Goal: Complete application form: Complete application form

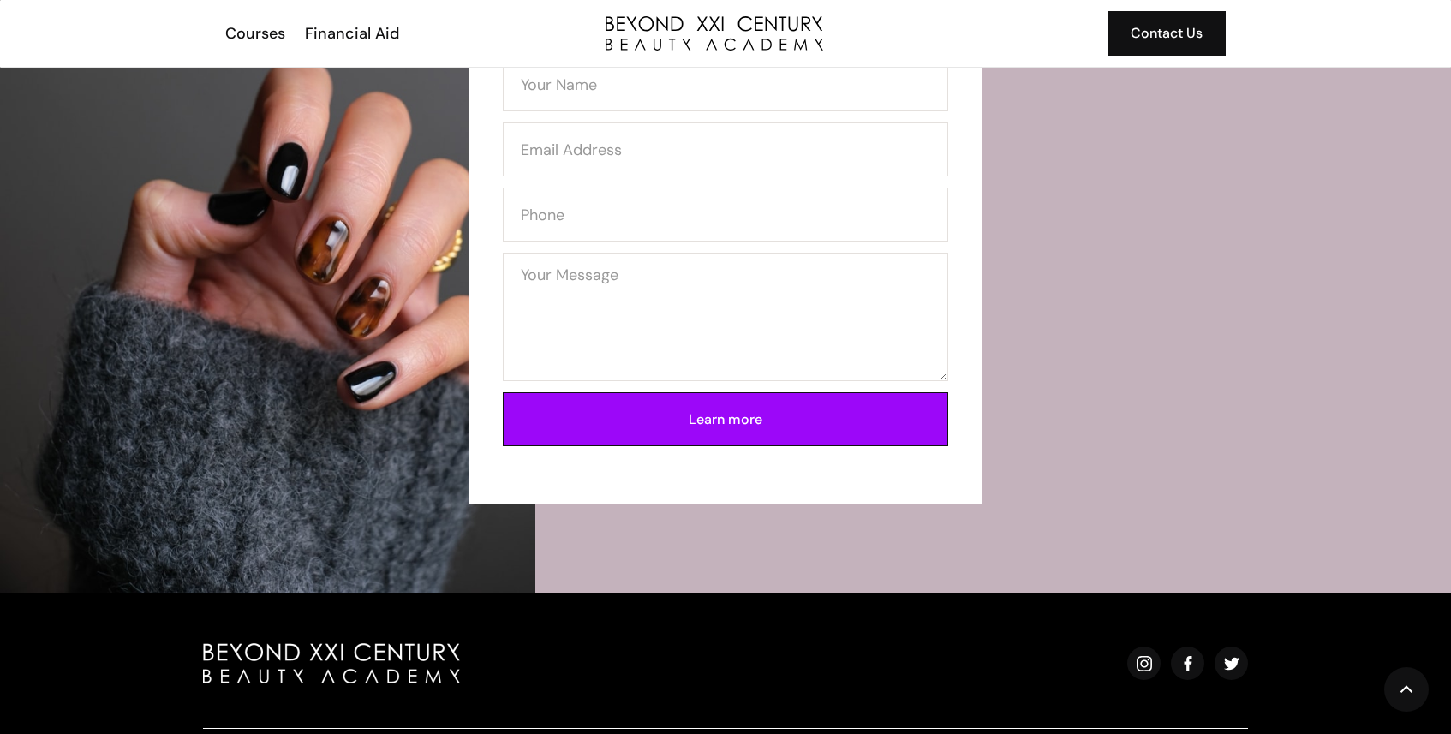
scroll to position [3598, 0]
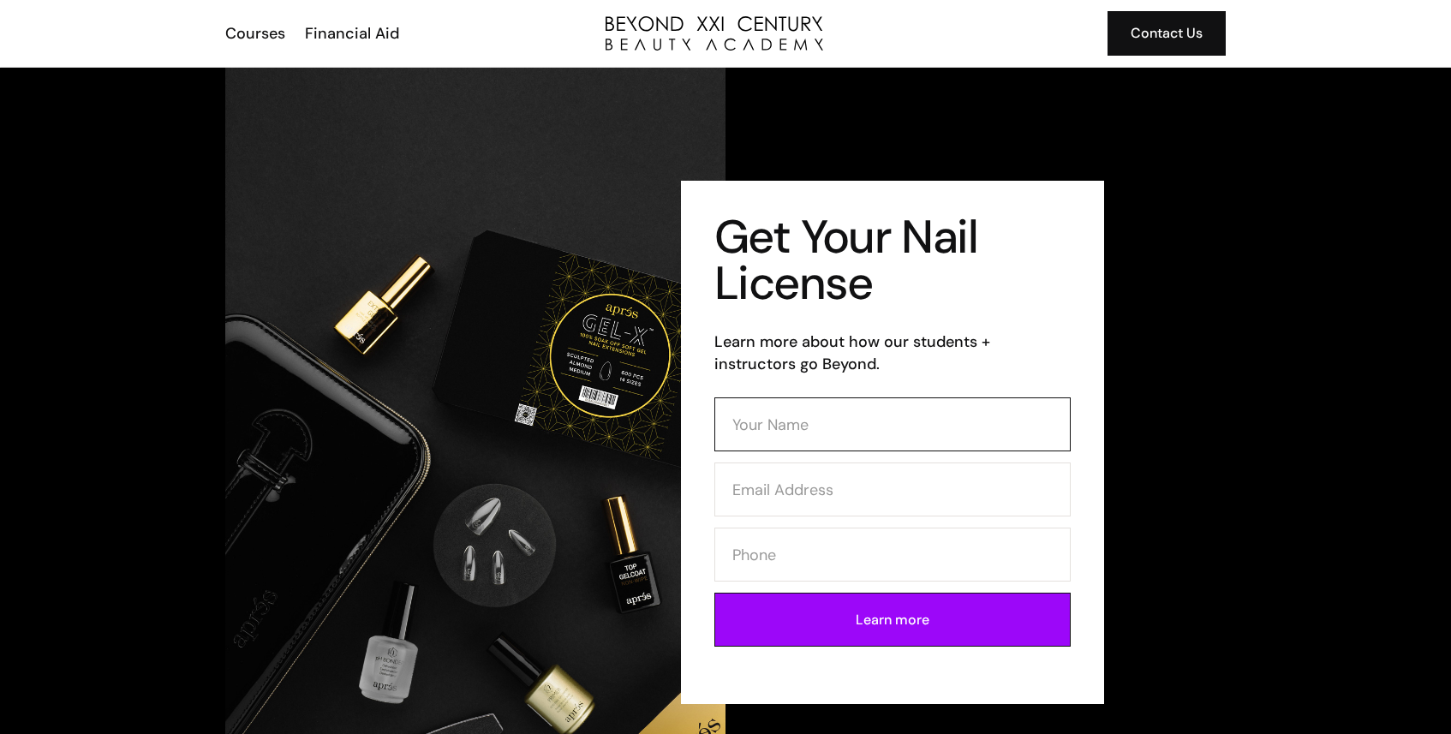
click at [796, 431] on input "Contact Form (Mani)" at bounding box center [892, 424] width 356 height 54
type input "[PERSON_NAME]"
click at [801, 483] on input "Contact Form (Mani)" at bounding box center [892, 490] width 356 height 54
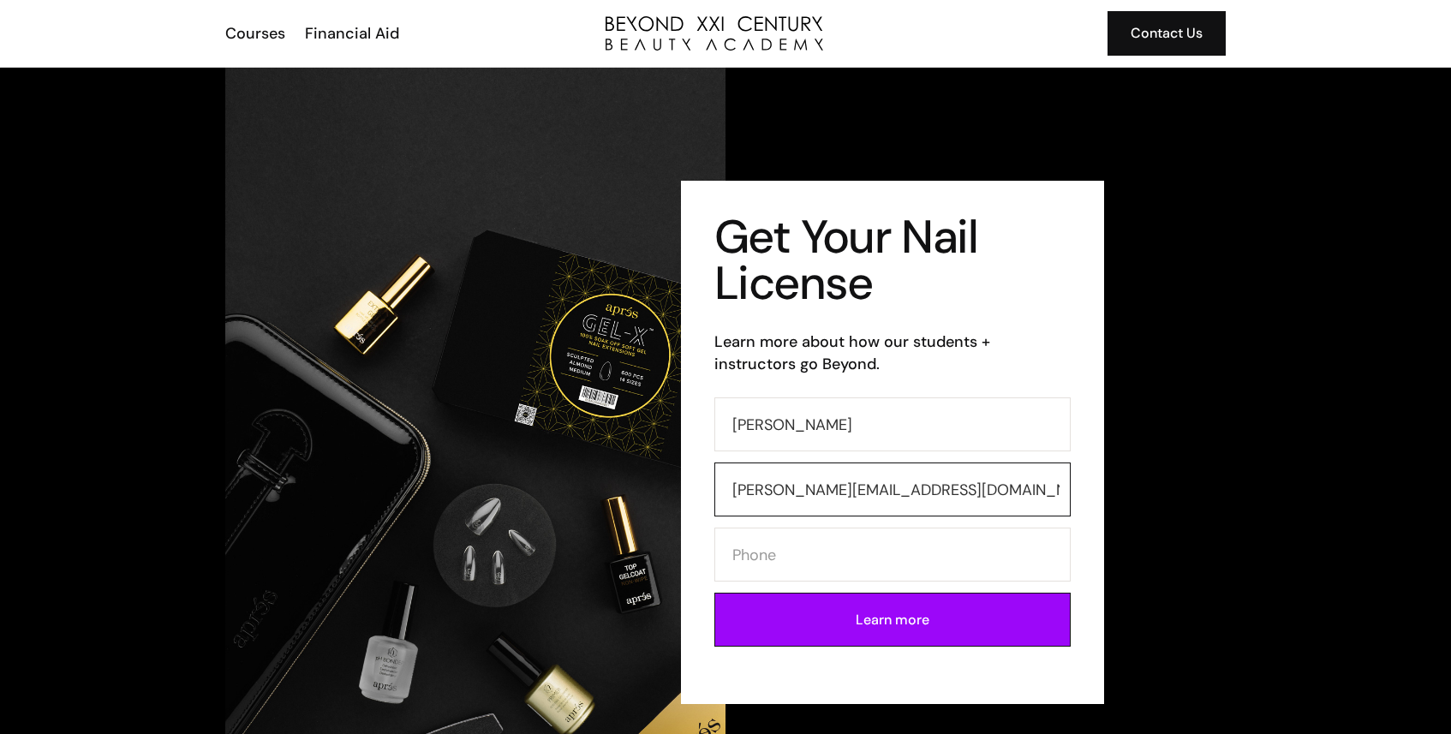
type input "[PERSON_NAME][EMAIL_ADDRESS][DOMAIN_NAME]"
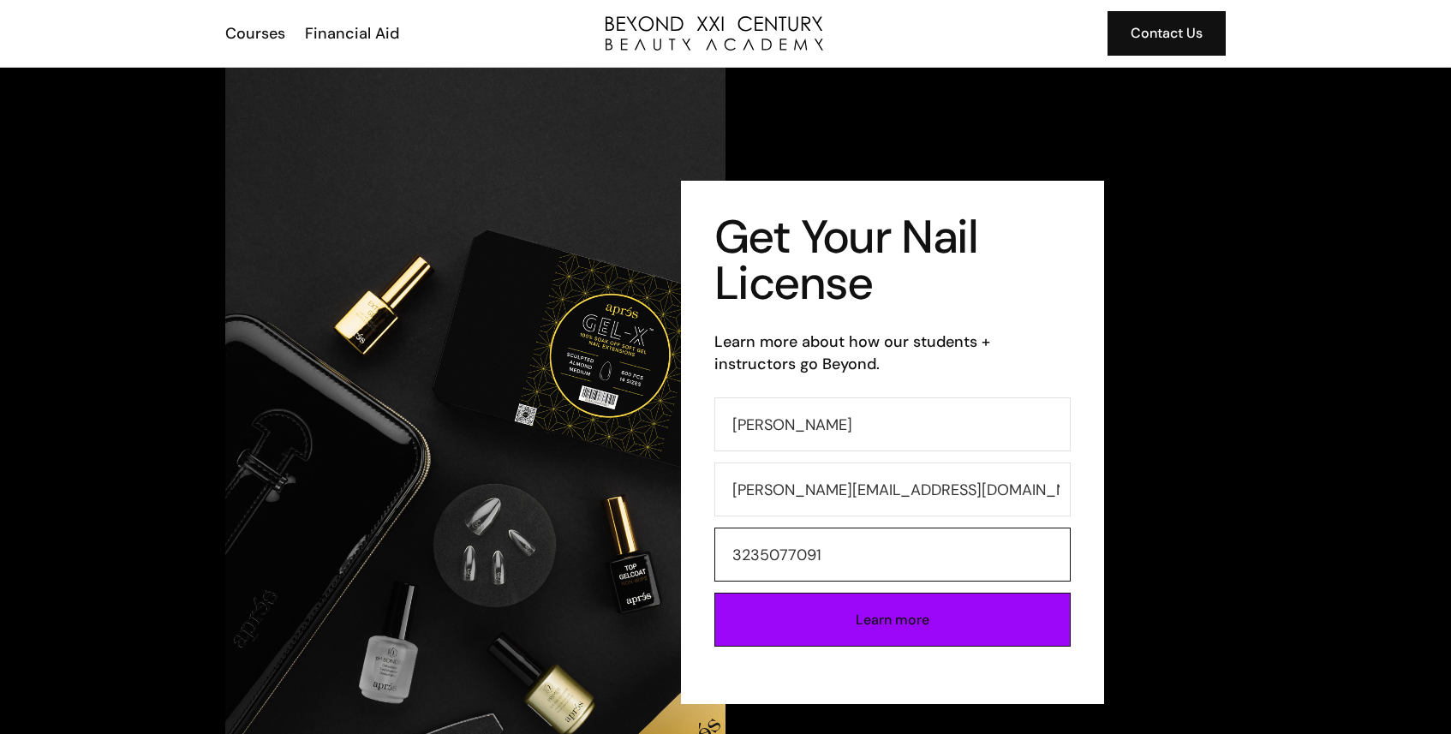
type input "3235077091"
click at [857, 609] on input "Learn more" at bounding box center [892, 620] width 356 height 54
type input "Please wait..."
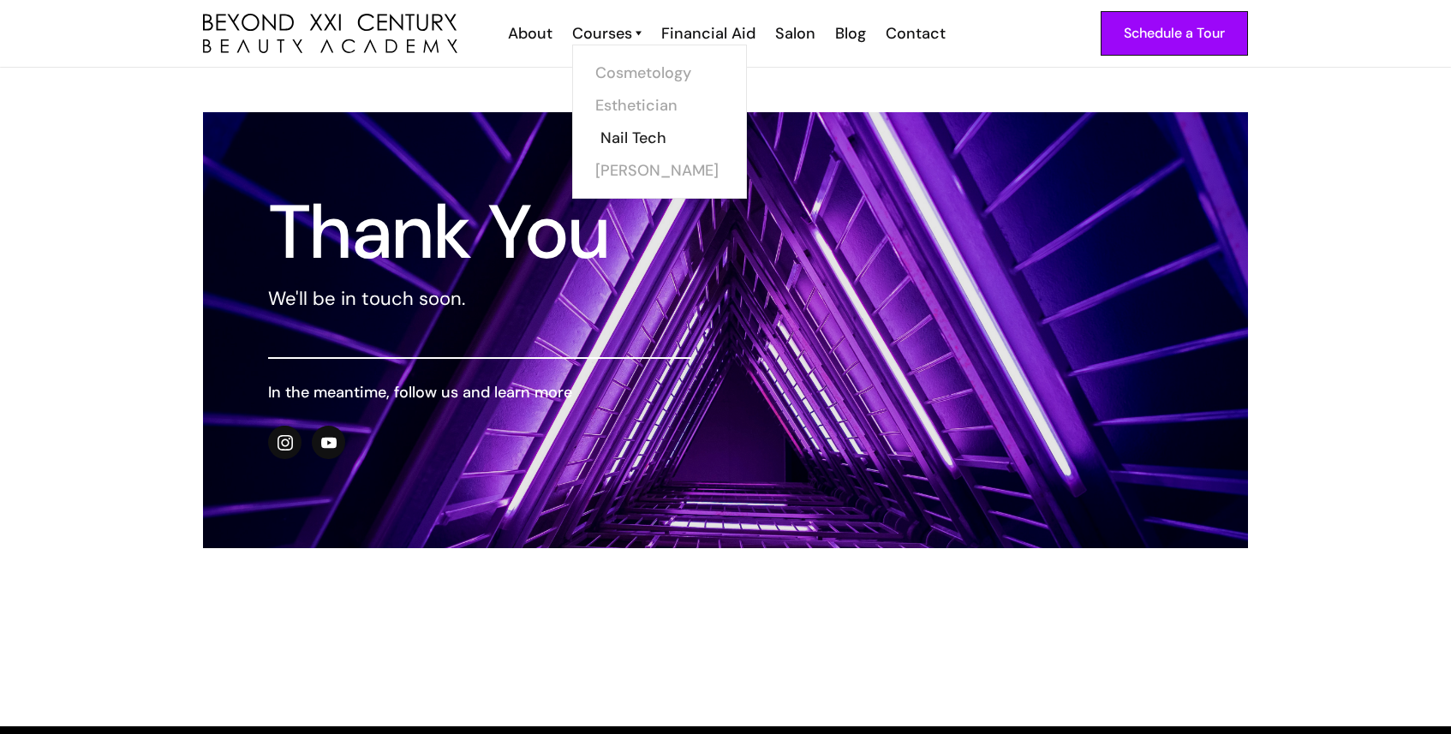
click at [619, 129] on link "Nail Tech" at bounding box center [665, 138] width 128 height 33
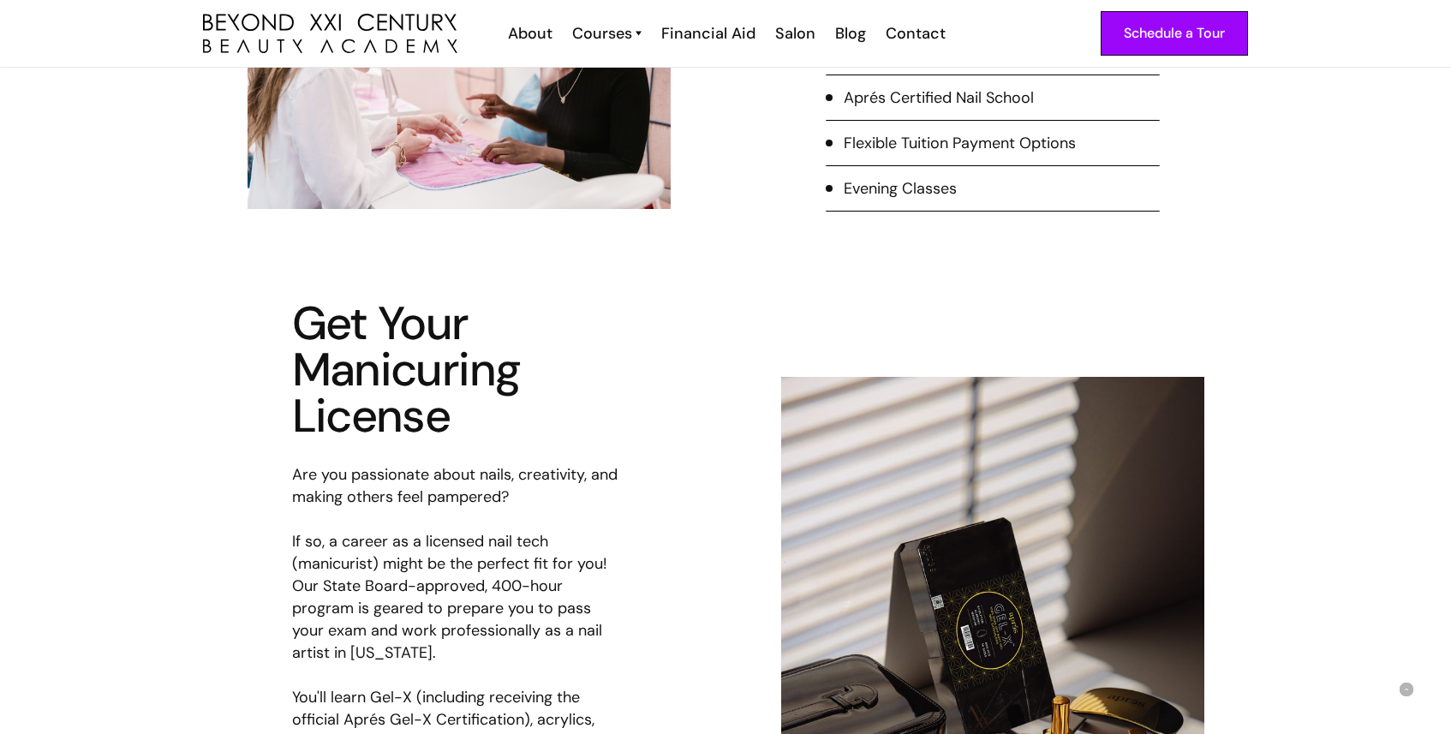
scroll to position [279, 0]
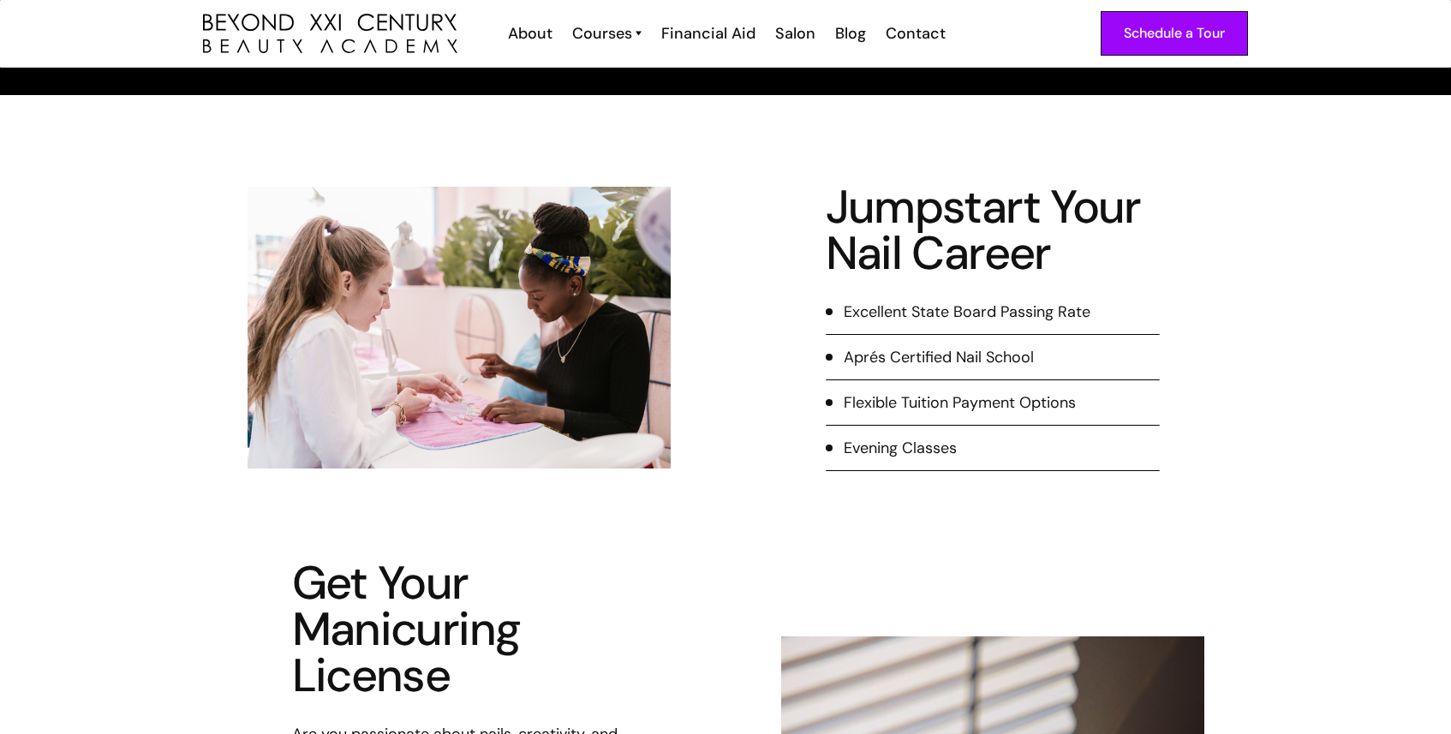
click at [883, 443] on div "Evening Classes" at bounding box center [900, 448] width 113 height 22
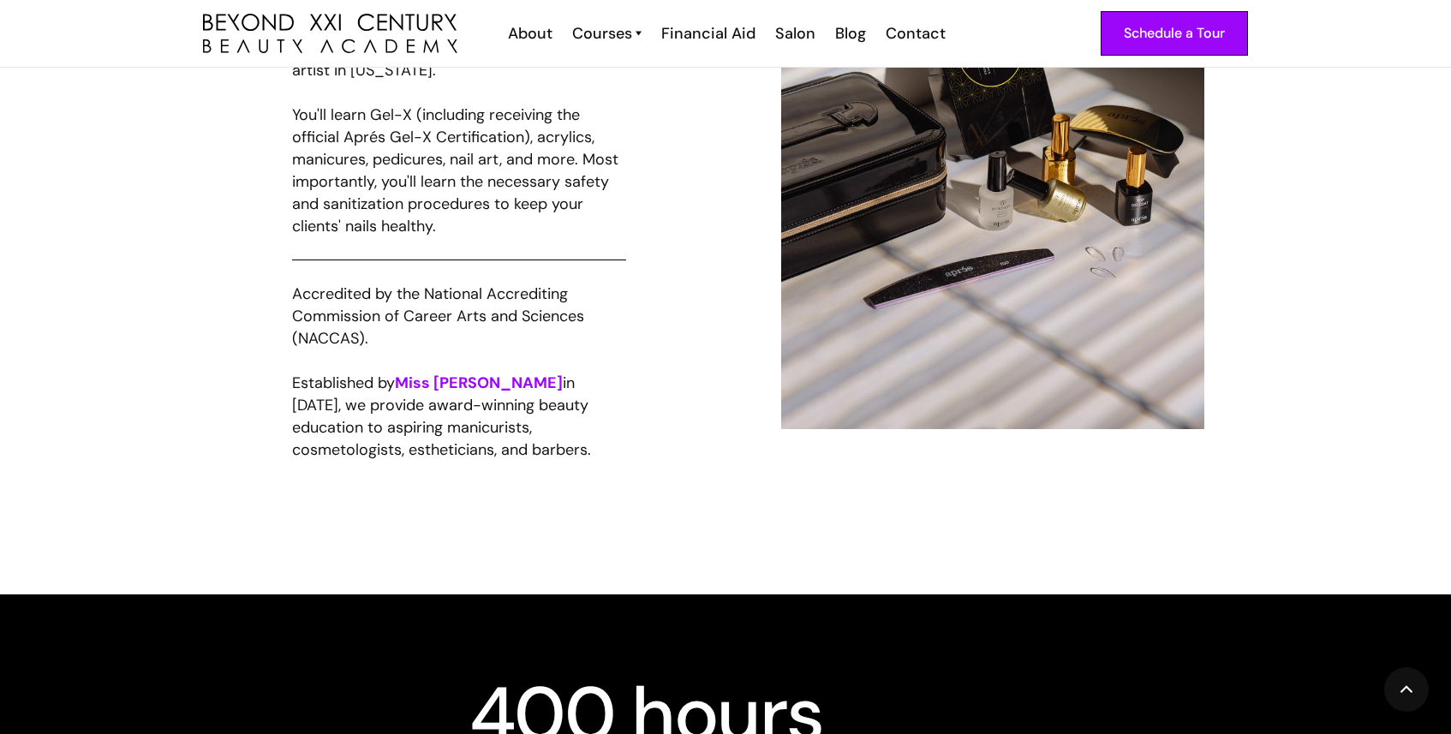
scroll to position [1238, 0]
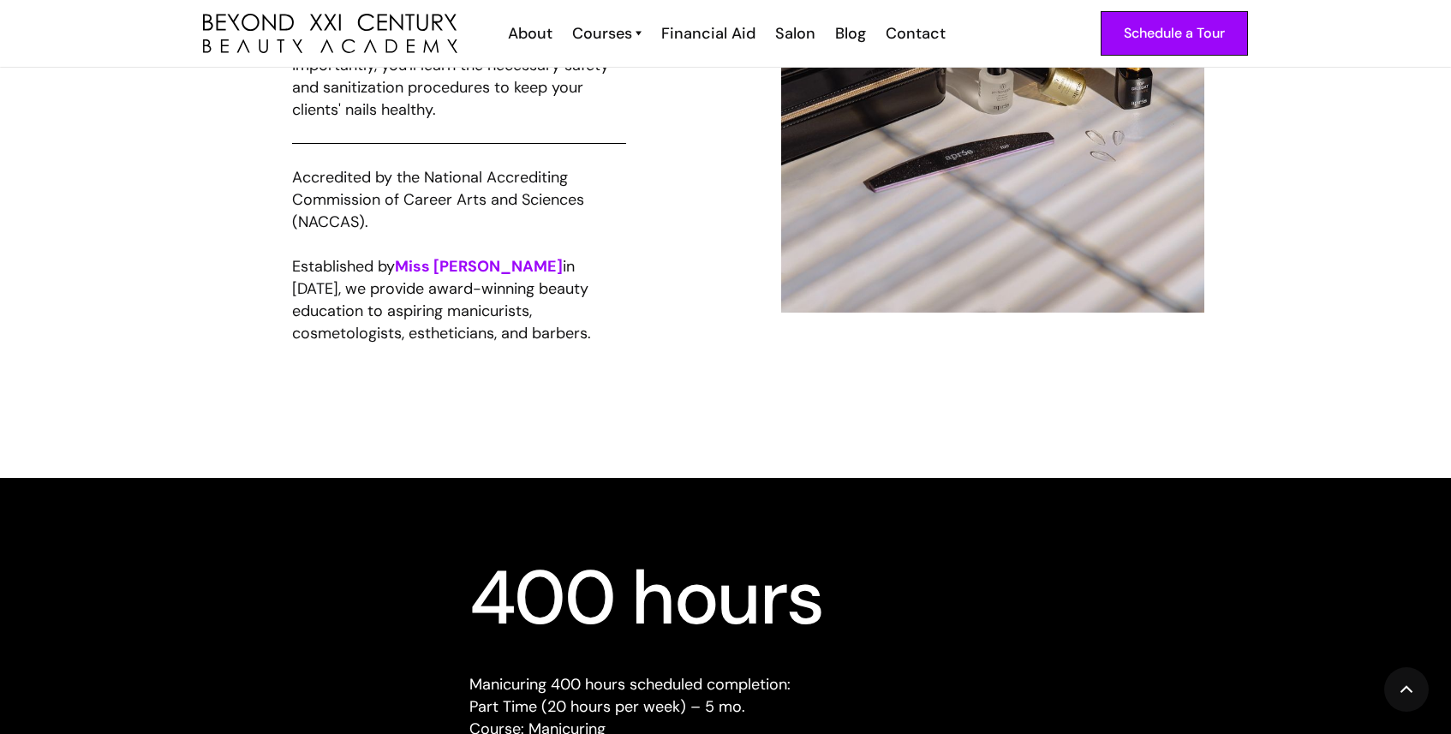
click at [440, 264] on strong "Miss [PERSON_NAME]" at bounding box center [479, 266] width 168 height 21
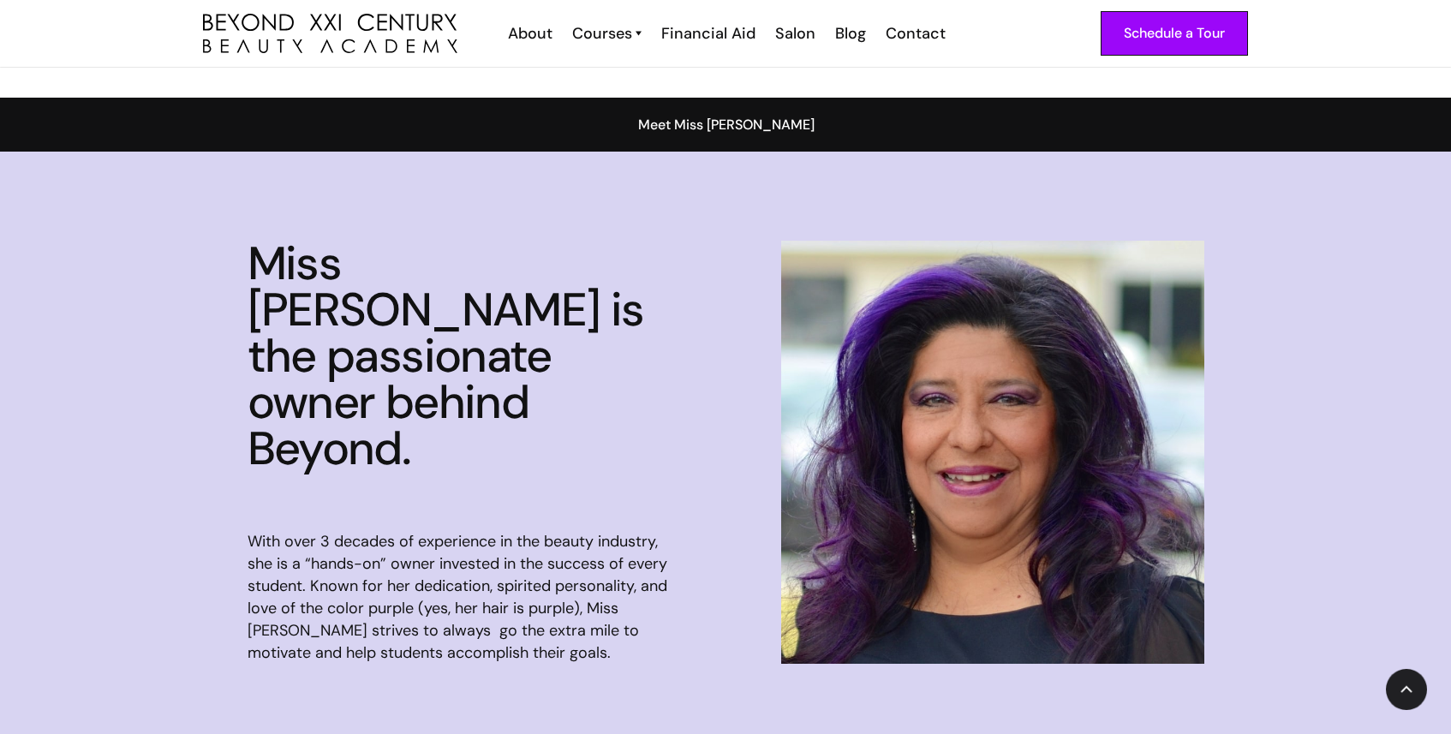
scroll to position [1459, 0]
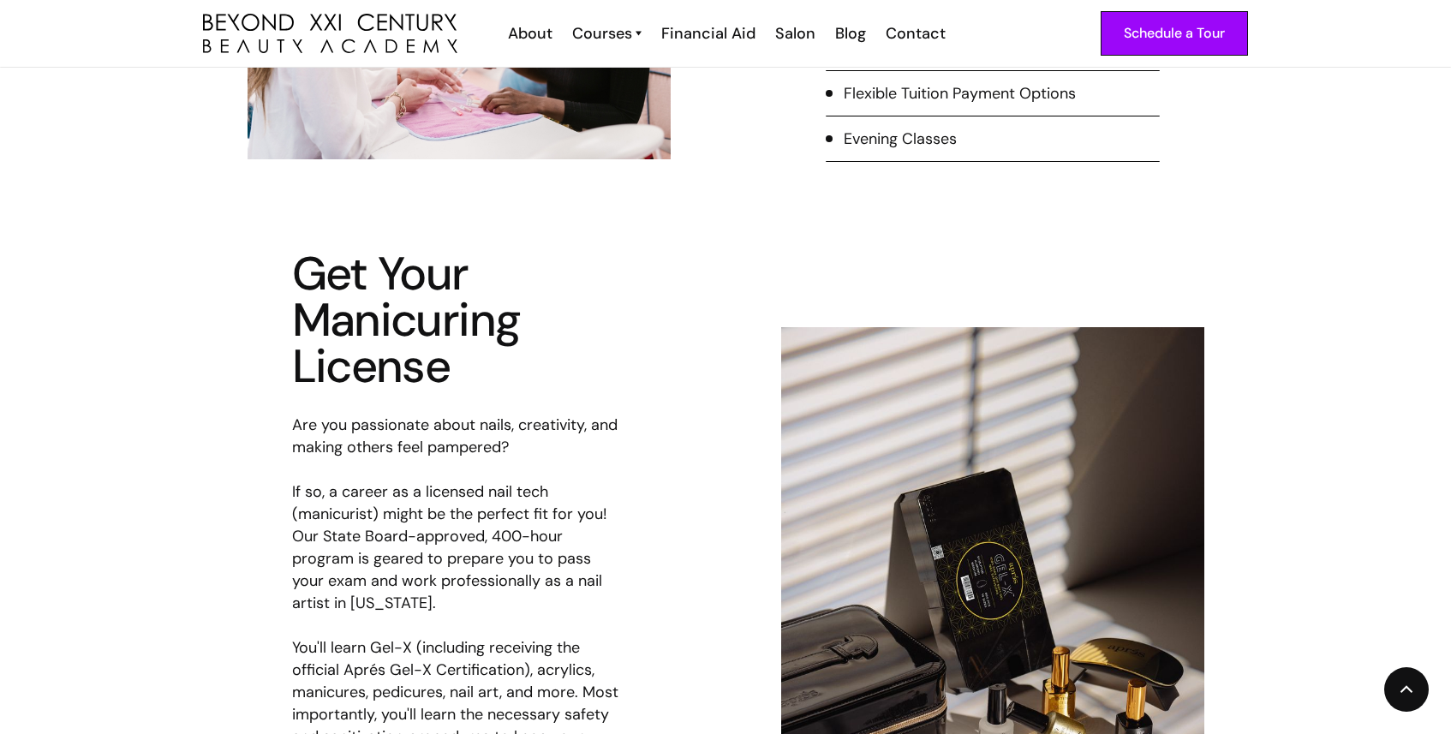
scroll to position [886, 0]
